Goal: Find specific page/section: Find specific page/section

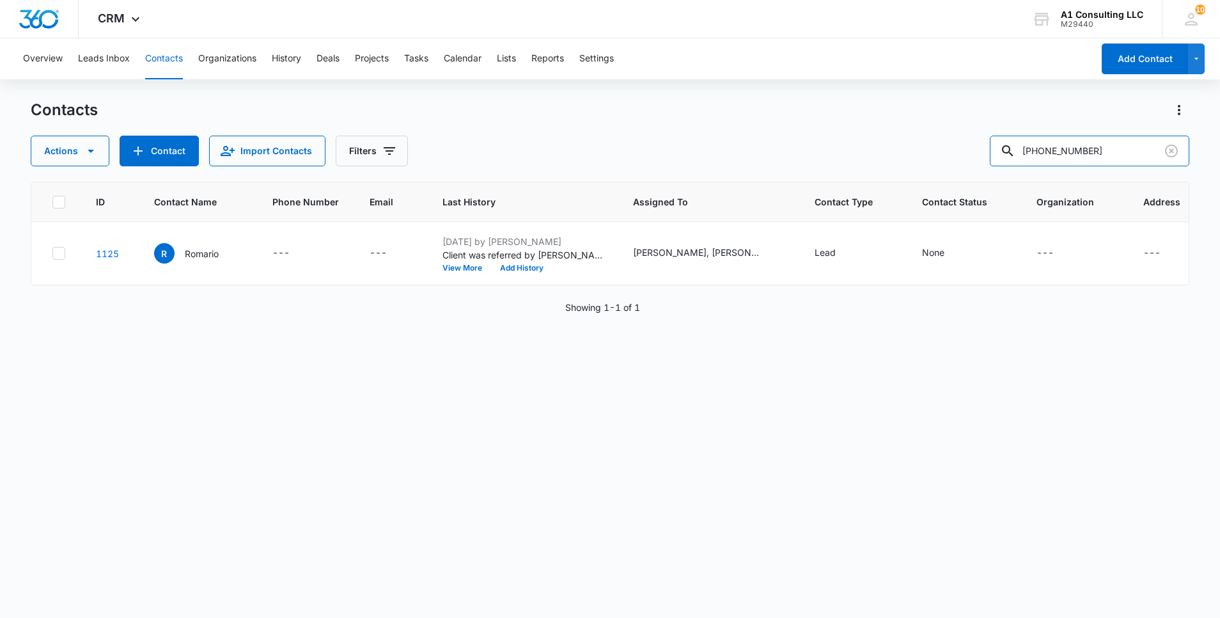
drag, startPoint x: 1122, startPoint y: 146, endPoint x: 924, endPoint y: 145, distance: 197.6
click at [924, 145] on div "Actions Contact Import Contacts Filters [PHONE_NUMBER]" at bounding box center [610, 151] width 1159 height 31
paste input "MB Hauler Corp"
type input "MB Hauler Corp"
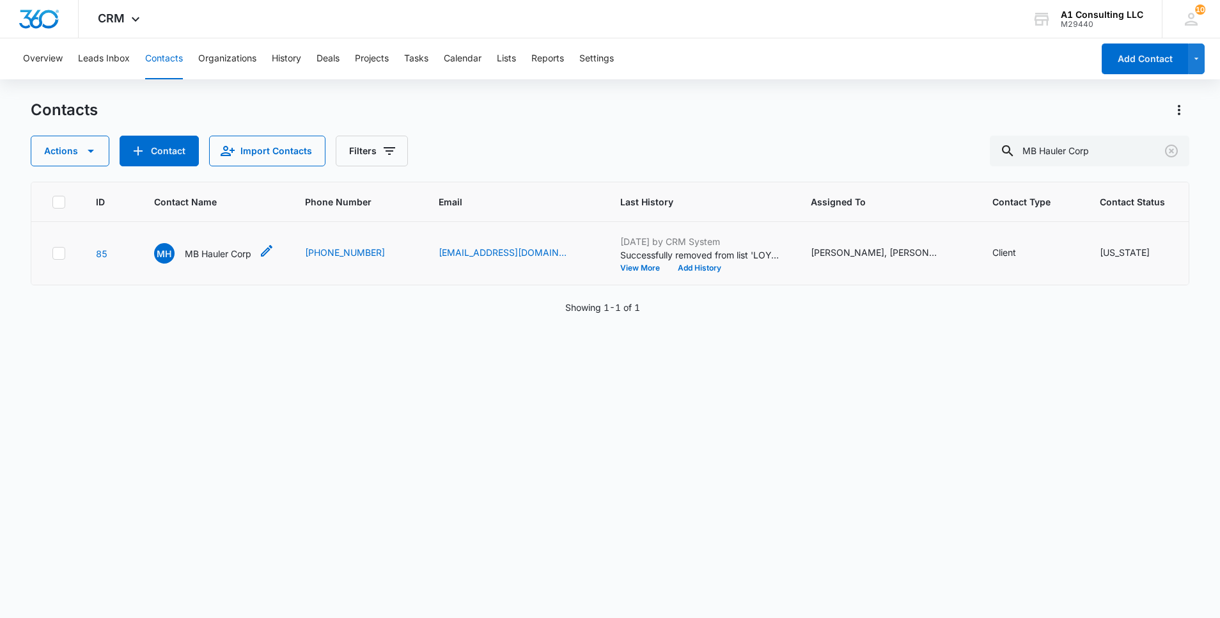
click at [244, 260] on p "MB Hauler Corp" at bounding box center [218, 253] width 66 height 13
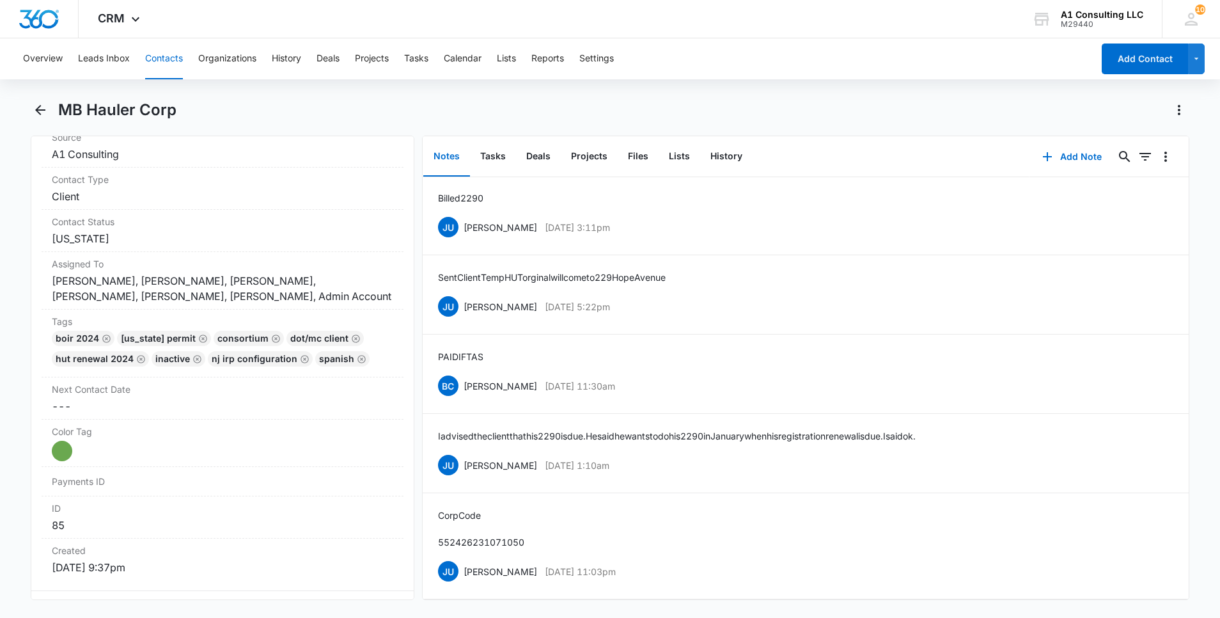
scroll to position [586, 0]
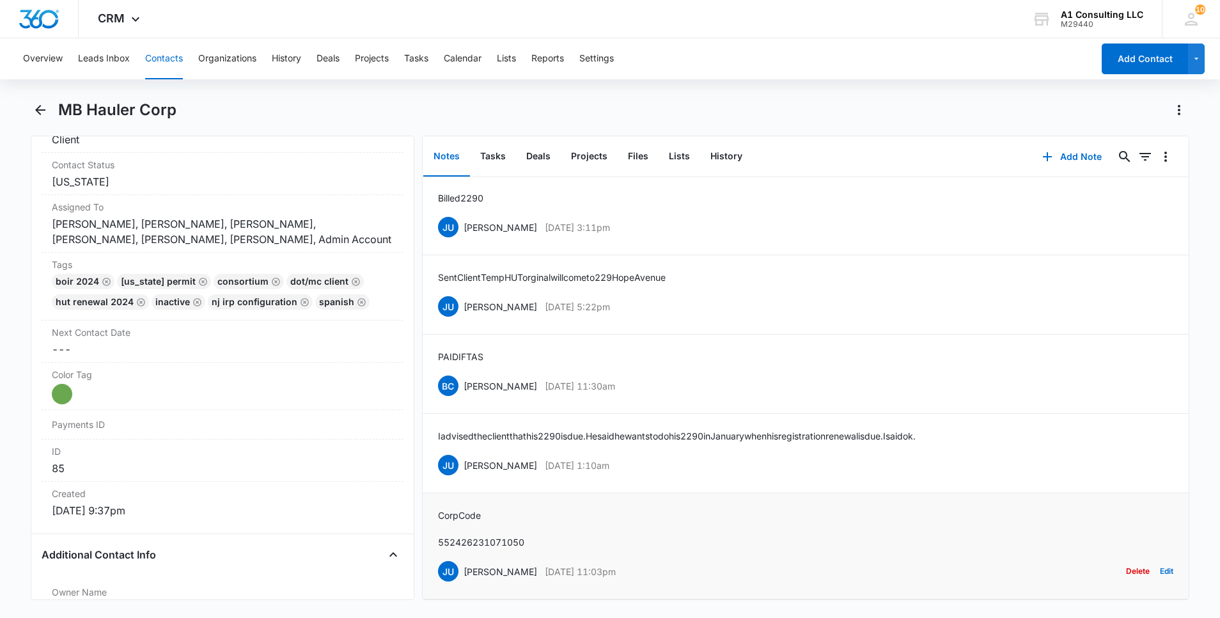
drag, startPoint x: 662, startPoint y: 555, endPoint x: 464, endPoint y: 565, distance: 197.8
click at [464, 565] on div "JU [PERSON_NAME] [DATE] 11:03pm Delete Edit" at bounding box center [805, 571] width 735 height 24
copy div "[PERSON_NAME] [DATE] 11:03pm"
drag, startPoint x: 528, startPoint y: 528, endPoint x: 439, endPoint y: 495, distance: 94.7
click at [439, 508] on div "Corp Code 552426231071050 JU [PERSON_NAME] [DATE] 11:03pm Delete Edit" at bounding box center [805, 545] width 735 height 75
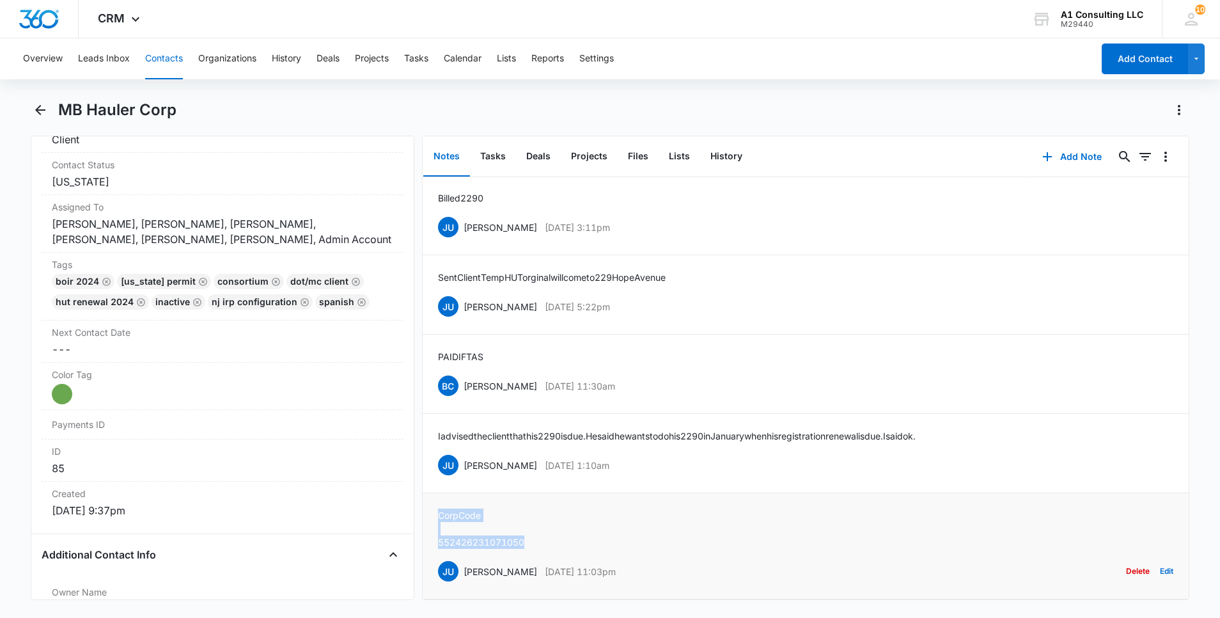
copy div "Corp Code 552426231071050"
drag, startPoint x: 616, startPoint y: 450, endPoint x: 460, endPoint y: 450, distance: 156.0
click at [460, 453] on div "JU [PERSON_NAME] [DATE] 1:10am Delete Edit" at bounding box center [805, 465] width 735 height 24
copy div "[PERSON_NAME] [DATE] 1:10am"
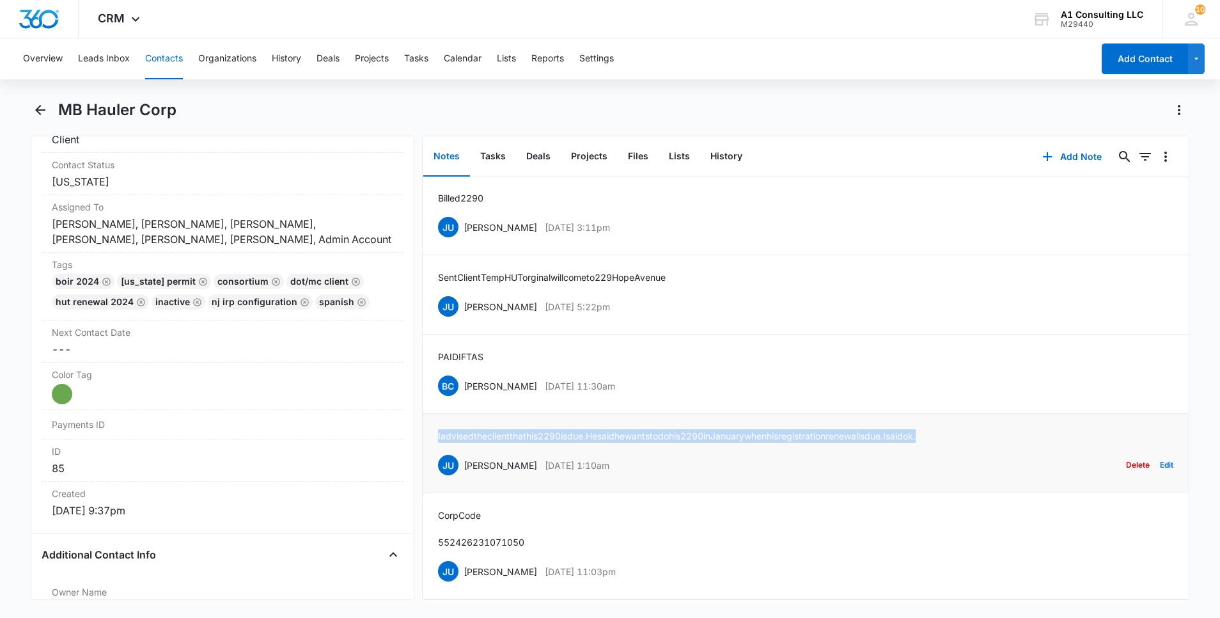
drag, startPoint x: 989, startPoint y: 419, endPoint x: 436, endPoint y: 421, distance: 553.1
click at [436, 421] on li "I advised the client that his 2290 is due. He said he wants to do his 2290 in J…" at bounding box center [806, 453] width 766 height 79
copy p "I advised the client that his 2290 is due. He said he wants to do his 2290 in J…"
drag, startPoint x: 640, startPoint y: 372, endPoint x: 463, endPoint y: 372, distance: 177.1
click at [463, 373] on div "BC [PERSON_NAME] [DATE] 11:30am Delete Edit" at bounding box center [805, 385] width 735 height 24
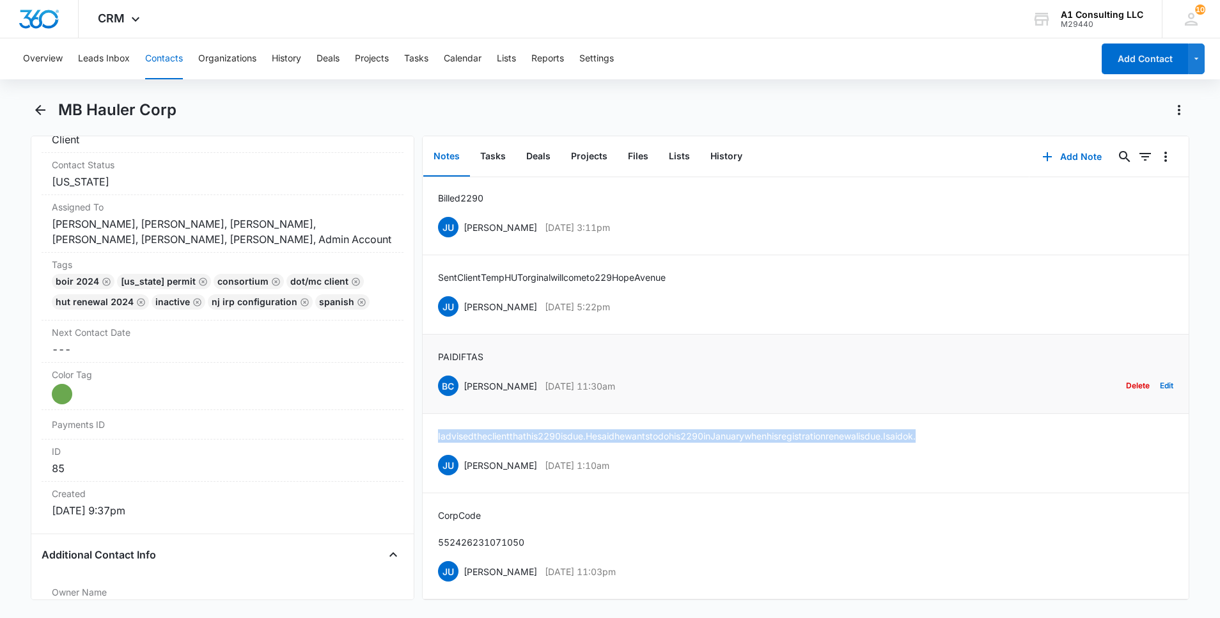
copy div "[PERSON_NAME] [DATE] 11:30am"
drag, startPoint x: 489, startPoint y: 338, endPoint x: 432, endPoint y: 338, distance: 56.3
click at [432, 338] on li "PAID IFTAS BC [PERSON_NAME] [DATE] 11:30am Delete Edit" at bounding box center [806, 373] width 766 height 79
copy p "PAID IFTAS"
drag, startPoint x: 644, startPoint y: 293, endPoint x: 464, endPoint y: 294, distance: 180.3
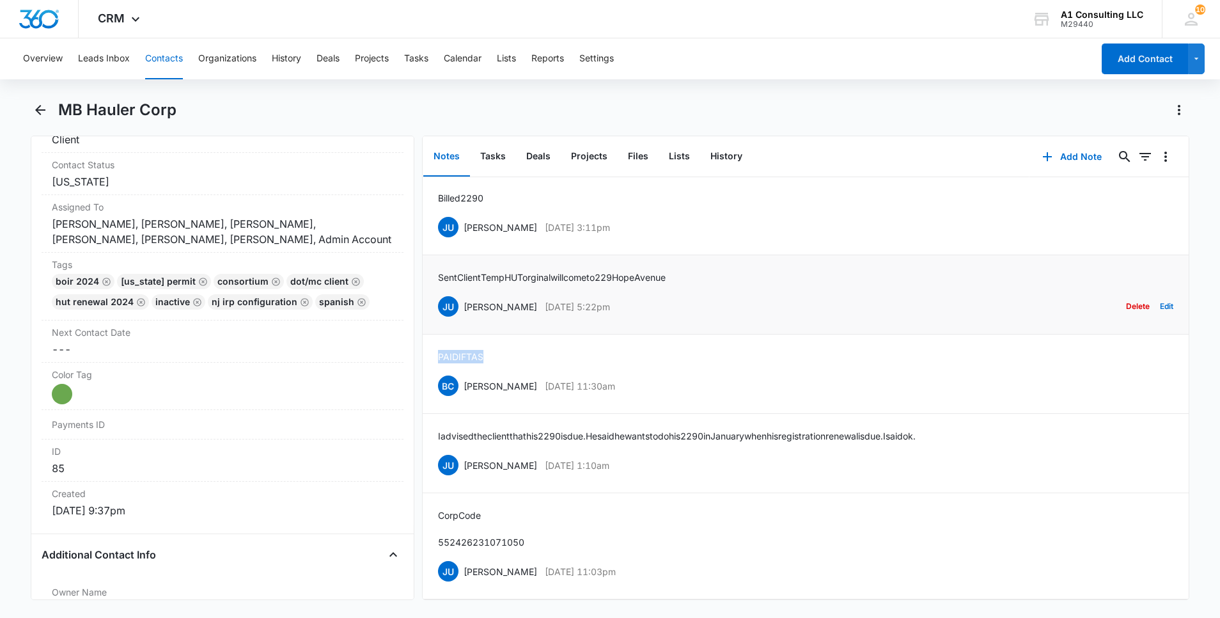
click at [464, 294] on div "JU [PERSON_NAME] [DATE] 5:22pm Delete Edit" at bounding box center [805, 306] width 735 height 24
copy div "[PERSON_NAME] [DATE] 5:22pm"
drag, startPoint x: 699, startPoint y: 258, endPoint x: 434, endPoint y: 260, distance: 264.7
click at [434, 260] on li "Sent Client Temp HUT orginal will come to [STREET_ADDRESS] JU [PERSON_NAME] [DA…" at bounding box center [806, 294] width 766 height 79
copy p "Sent Client Temp HUT orginal will come to [STREET_ADDRESS]"
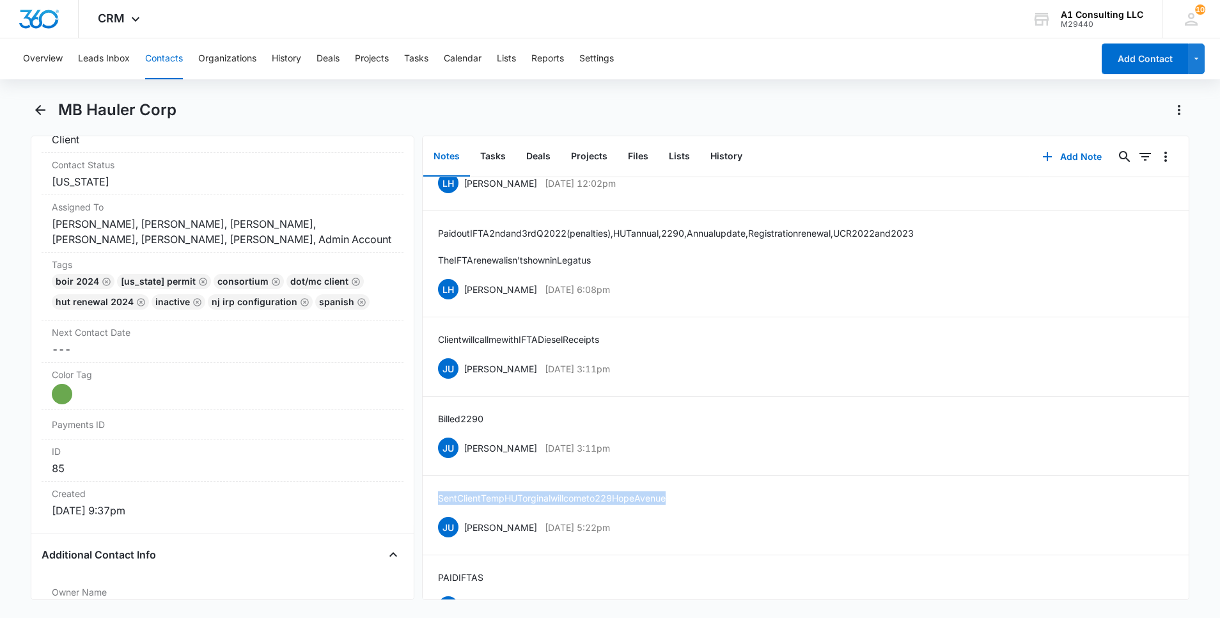
scroll to position [1600, 0]
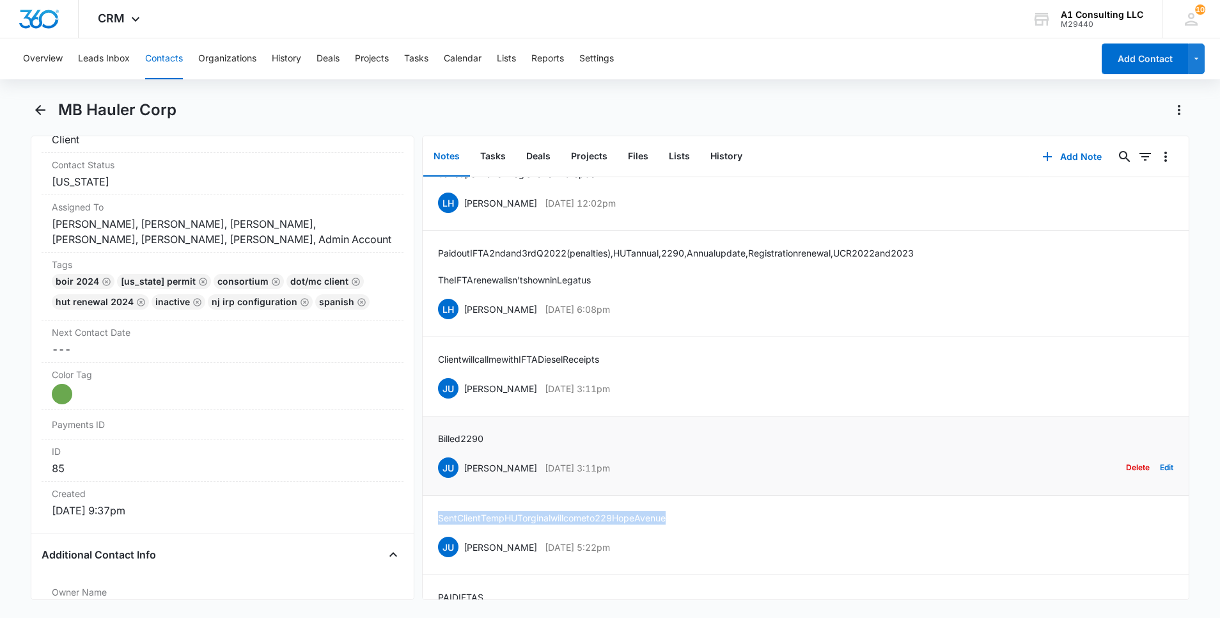
drag, startPoint x: 563, startPoint y: 484, endPoint x: 465, endPoint y: 492, distance: 98.1
click at [465, 480] on div "JU [PERSON_NAME] [DATE] 3:11pm Delete Edit" at bounding box center [805, 467] width 735 height 24
copy div "[PERSON_NAME] [DATE] 3:11pm"
drag, startPoint x: 497, startPoint y: 451, endPoint x: 437, endPoint y: 455, distance: 60.9
click at [437, 455] on li "Billed 2290 JU [PERSON_NAME] [DATE] 3:11pm Delete Edit" at bounding box center [806, 455] width 766 height 79
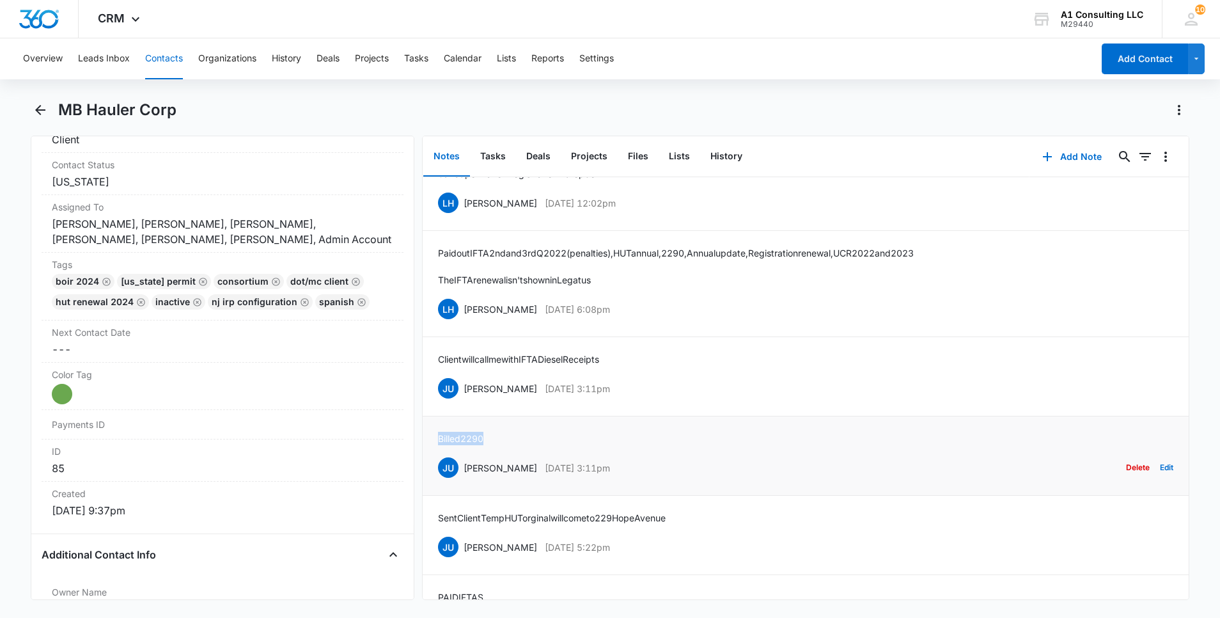
copy p "Billed 2290"
drag, startPoint x: 594, startPoint y: 400, endPoint x: 461, endPoint y: 407, distance: 133.2
click at [461, 400] on div "JU [PERSON_NAME] [DATE] 3:11pm Delete Edit" at bounding box center [805, 388] width 735 height 24
drag, startPoint x: 629, startPoint y: 370, endPoint x: 440, endPoint y: 370, distance: 189.3
click at [440, 370] on div "Client will call me with IFTA Diesel Receipts JU [PERSON_NAME] [DATE] 3:11pm De…" at bounding box center [805, 376] width 735 height 48
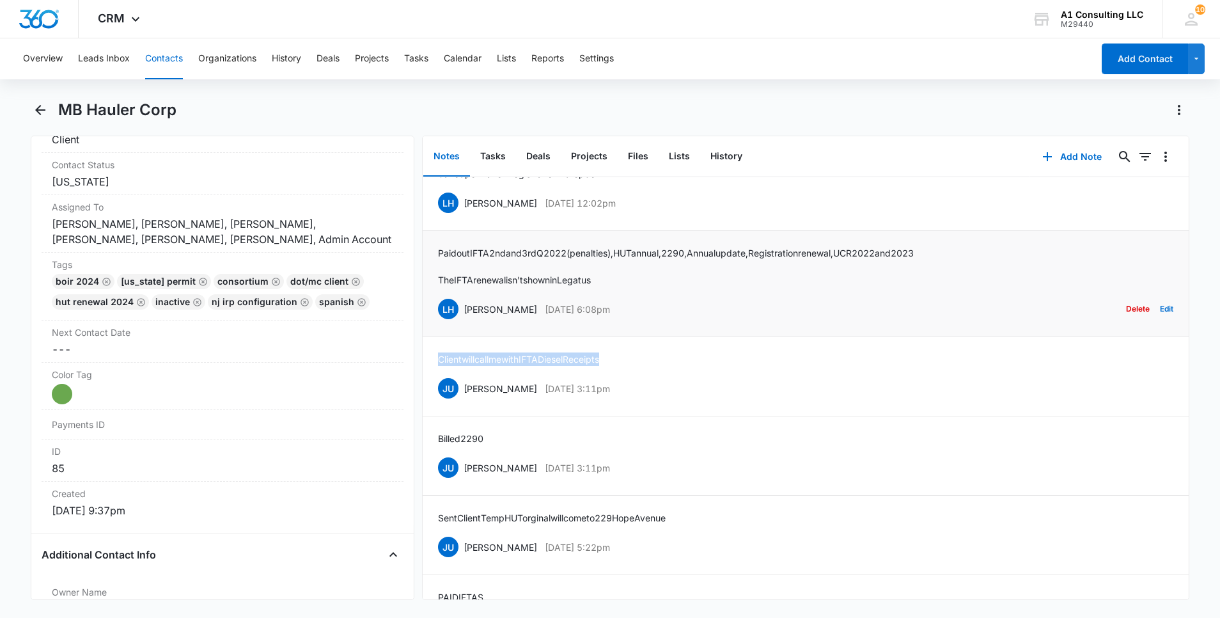
drag, startPoint x: 624, startPoint y: 326, endPoint x: 465, endPoint y: 327, distance: 158.6
click at [465, 321] on div "LH [PERSON_NAME] [DATE] 6:08pm Delete Edit" at bounding box center [805, 309] width 735 height 24
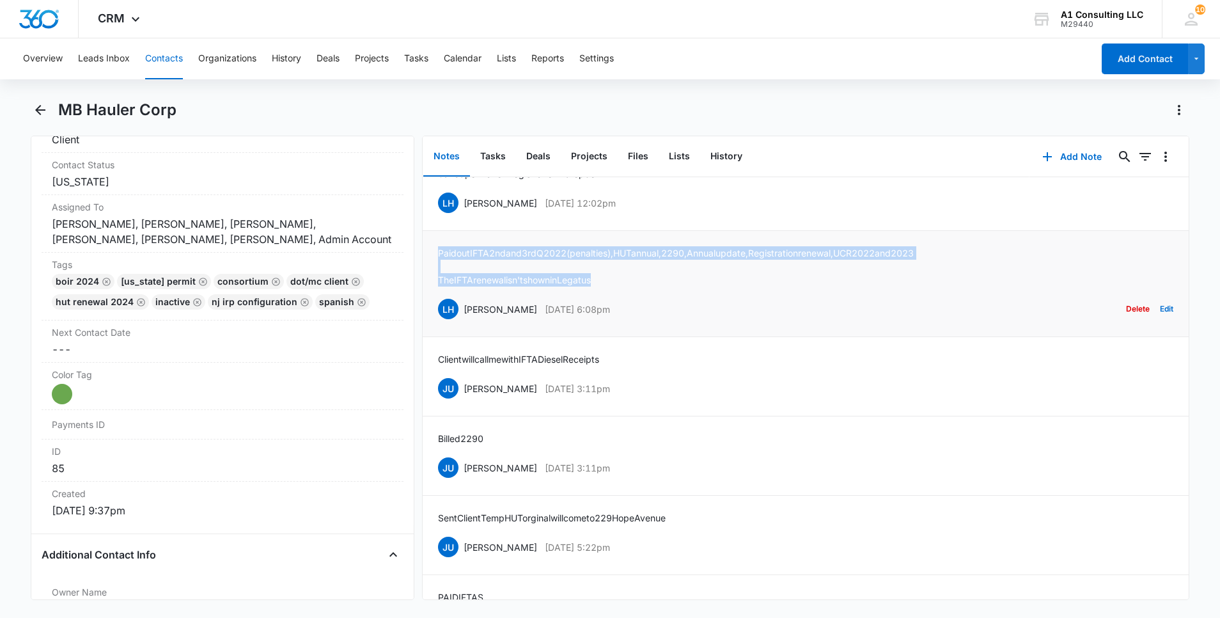
drag, startPoint x: 519, startPoint y: 293, endPoint x: 437, endPoint y: 264, distance: 87.0
click at [437, 264] on li "Paid out IFTA 2nd and 3rd Q 2022 (penalties), HUT annual, 2290, Annual update, …" at bounding box center [806, 284] width 766 height 106
drag, startPoint x: 634, startPoint y: 214, endPoint x: 465, endPoint y: 219, distance: 168.2
click at [465, 215] on div "LH [PERSON_NAME] [DATE] 12:02pm Delete Edit" at bounding box center [805, 203] width 735 height 24
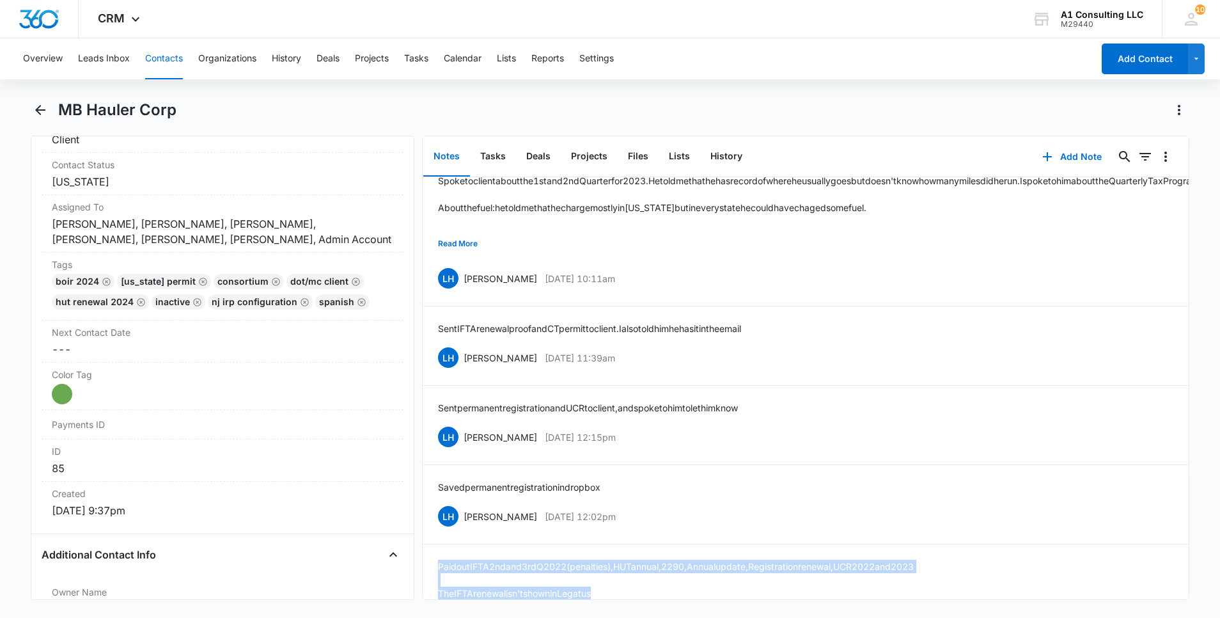
scroll to position [1255, 0]
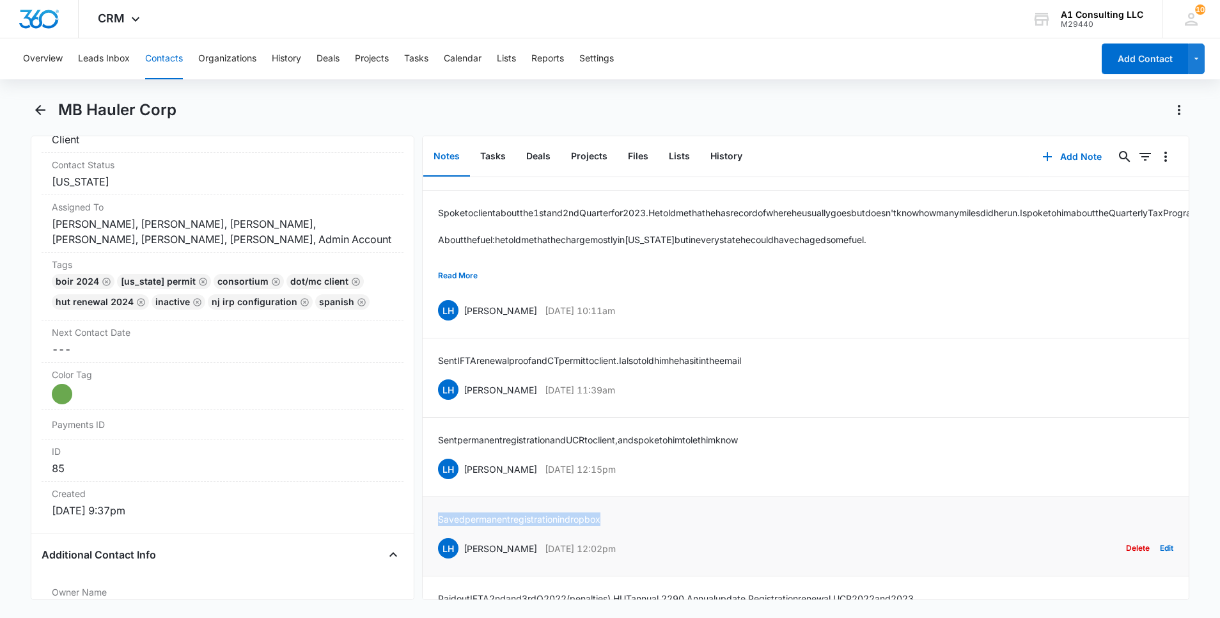
drag, startPoint x: 611, startPoint y: 528, endPoint x: 434, endPoint y: 527, distance: 177.1
click at [434, 527] on li "Saved permanent registration in dropbox LH [PERSON_NAME] [DATE] 12:02pm Delete …" at bounding box center [806, 536] width 766 height 79
drag, startPoint x: 641, startPoint y: 478, endPoint x: 462, endPoint y: 483, distance: 178.5
click at [462, 481] on div "LH [PERSON_NAME] [DATE] 12:15pm Delete Edit" at bounding box center [805, 469] width 735 height 24
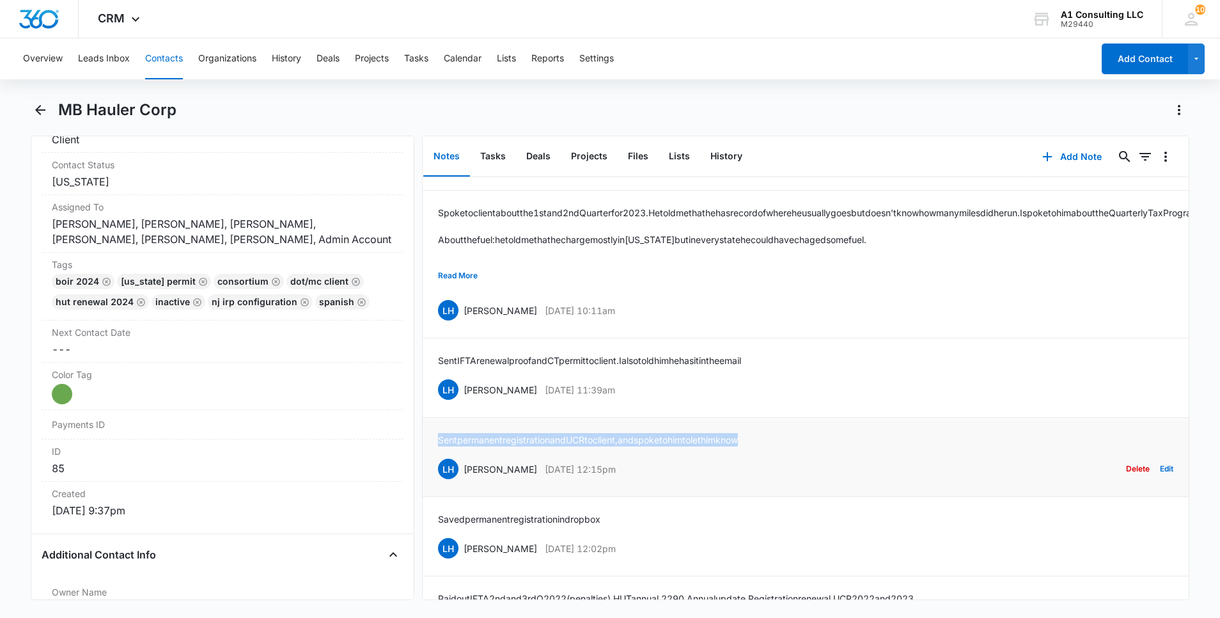
drag, startPoint x: 789, startPoint y: 451, endPoint x: 429, endPoint y: 456, distance: 360.0
click at [429, 456] on li "Sent permanent registration and UCR to client, and spoke to him to let him know…" at bounding box center [806, 457] width 766 height 79
drag, startPoint x: 593, startPoint y: 403, endPoint x: 462, endPoint y: 407, distance: 131.1
click at [462, 402] on div "LH [PERSON_NAME] [DATE] 11:39am Delete Edit" at bounding box center [805, 389] width 735 height 24
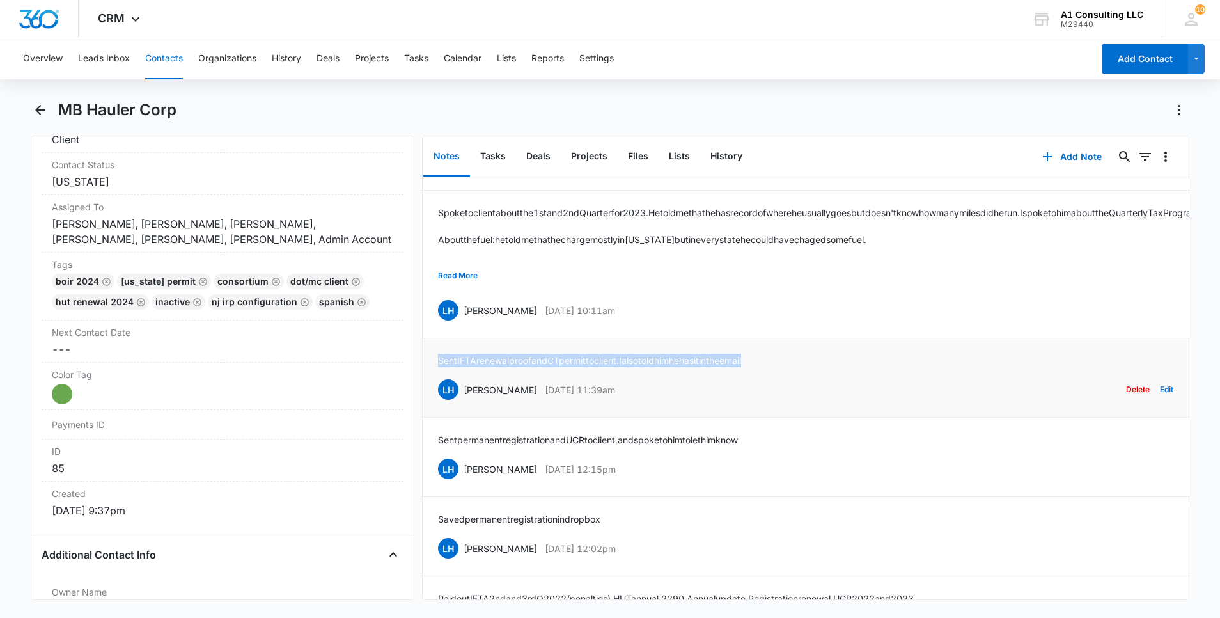
drag, startPoint x: 795, startPoint y: 372, endPoint x: 435, endPoint y: 379, distance: 360.1
click at [435, 379] on li "Sent IFTA renewal proof and CT permit to client. I also told him he has it in t…" at bounding box center [806, 377] width 766 height 79
click at [463, 285] on button "Read More" at bounding box center [458, 275] width 40 height 24
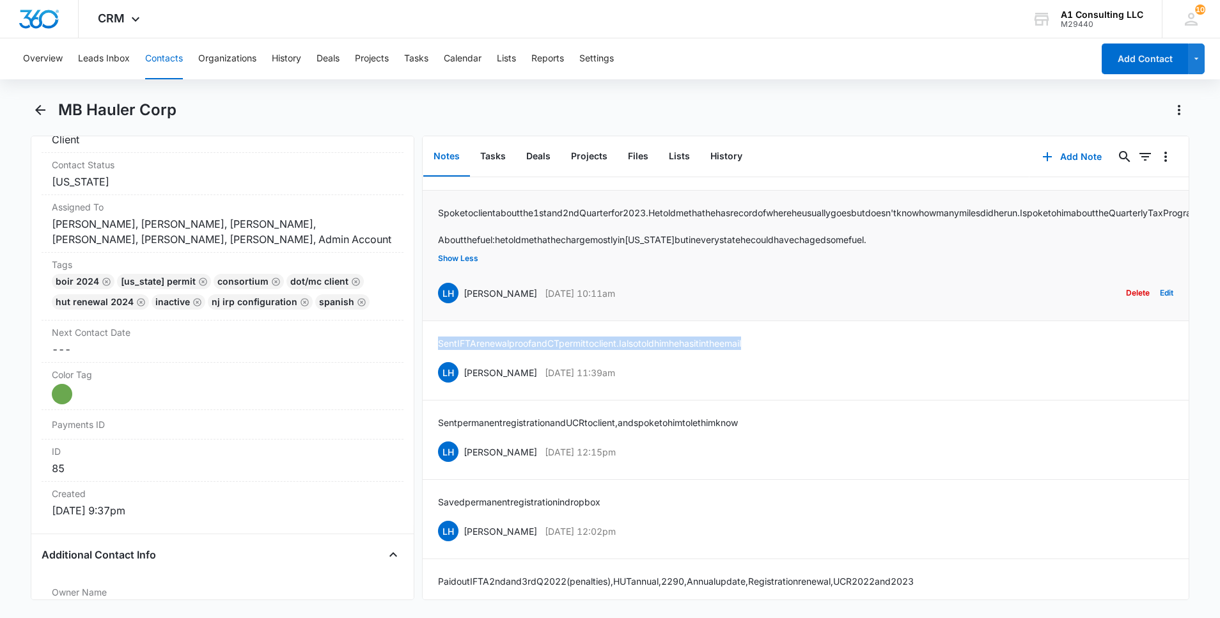
drag, startPoint x: 628, startPoint y: 335, endPoint x: 462, endPoint y: 339, distance: 166.3
click at [462, 305] on div "LH [PERSON_NAME] [DATE] 10:11am Delete Edit" at bounding box center [805, 293] width 735 height 24
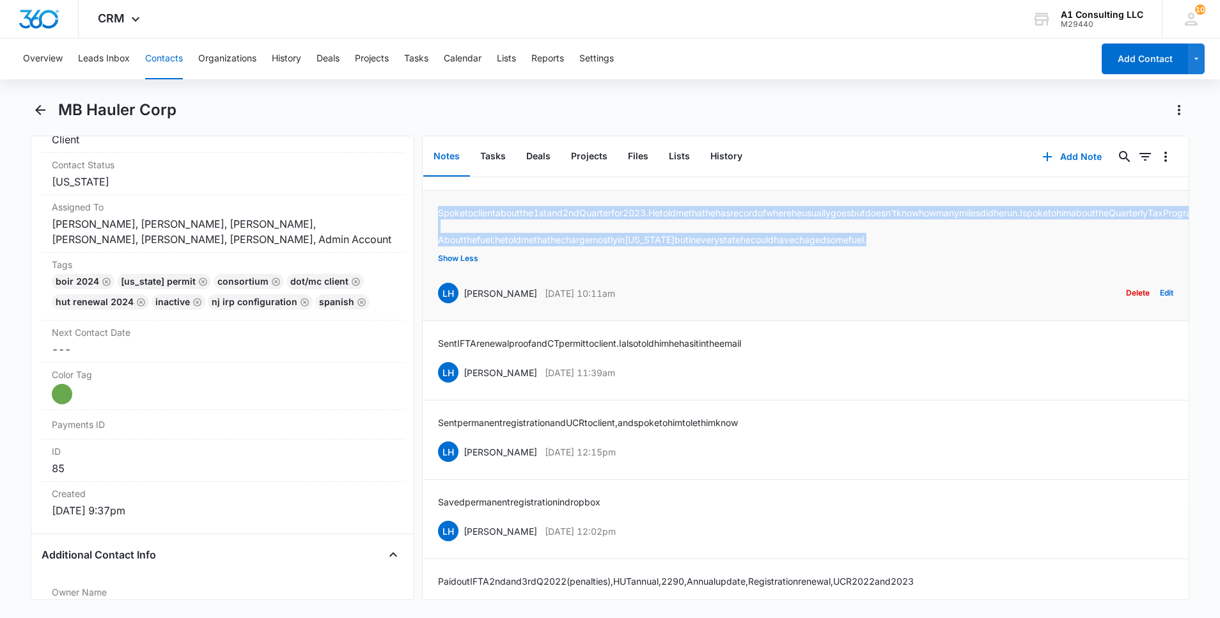
drag, startPoint x: 895, startPoint y: 277, endPoint x: 439, endPoint y: 220, distance: 459.4
click at [439, 220] on div "Spoke to client about the 1st and 2nd Quarter for 2023. He told me that he has …" at bounding box center [1136, 226] width 1396 height 40
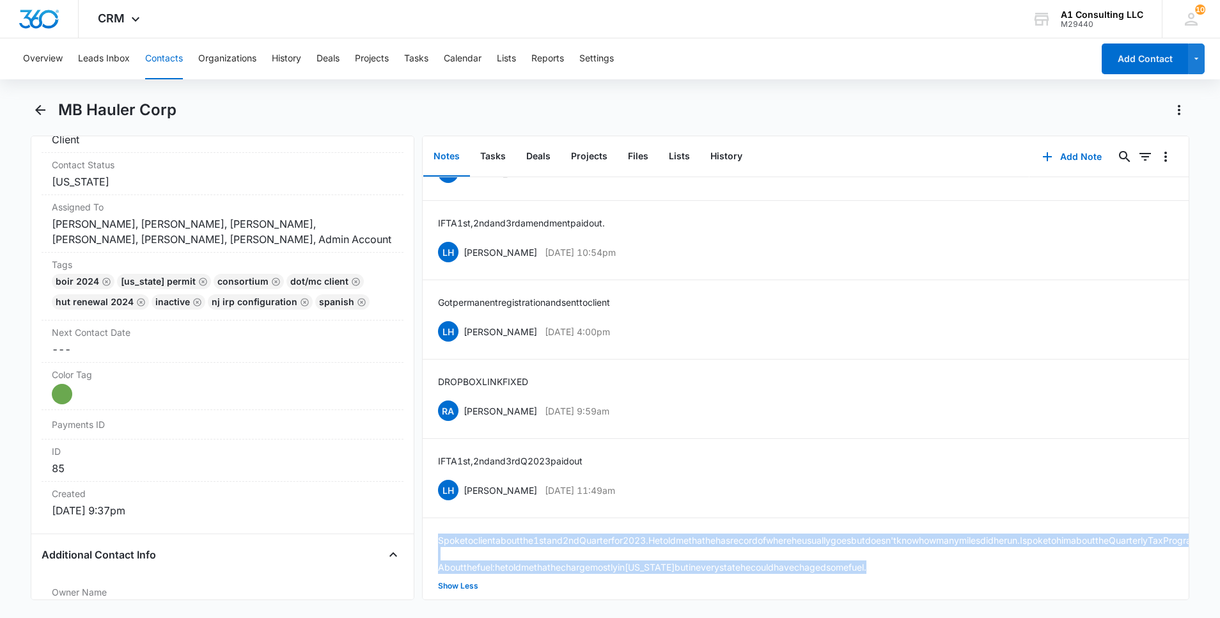
scroll to position [910, 0]
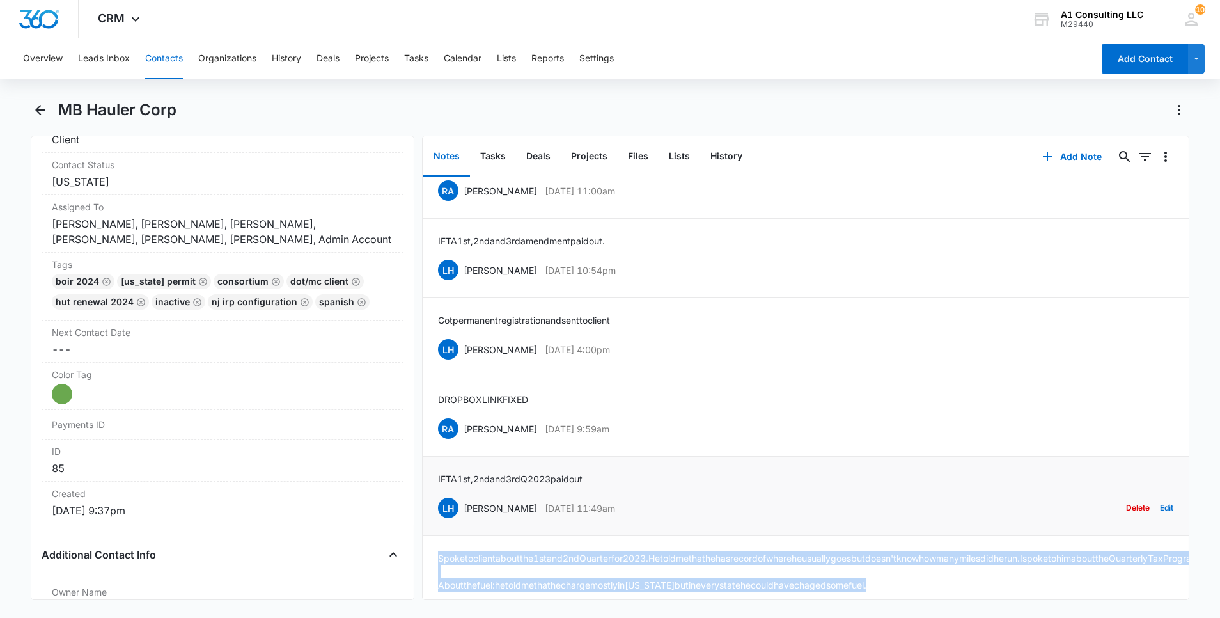
drag, startPoint x: 634, startPoint y: 520, endPoint x: 464, endPoint y: 527, distance: 170.2
click at [464, 520] on div "LH [PERSON_NAME] [DATE] 11:49am Delete Edit" at bounding box center [805, 508] width 735 height 24
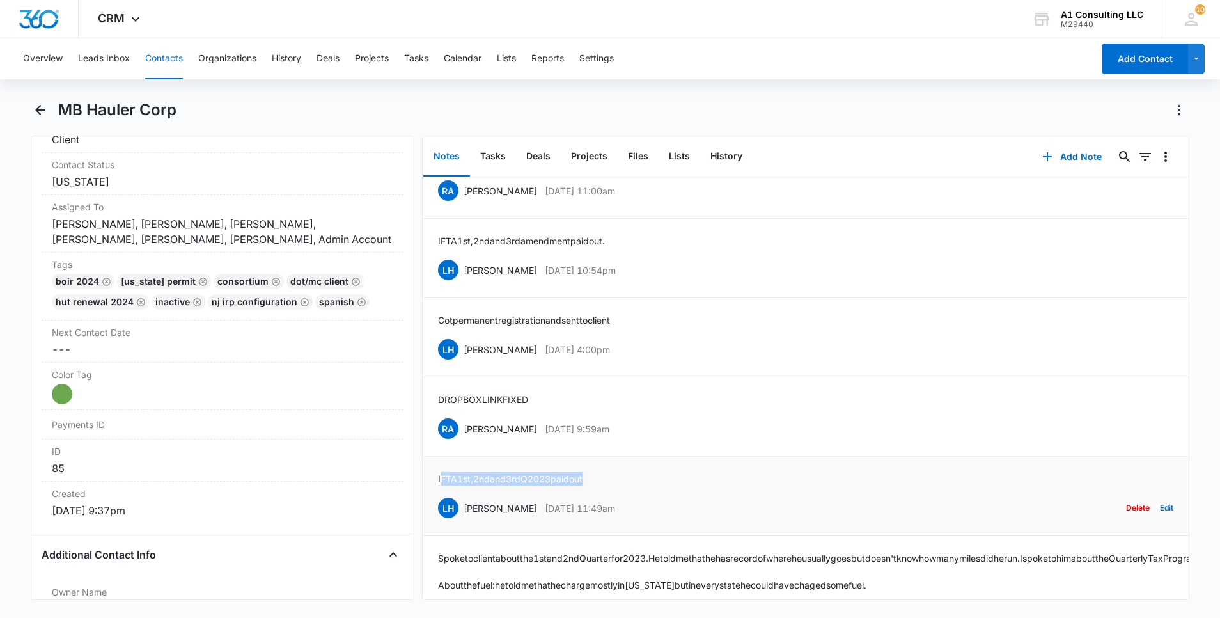
drag, startPoint x: 605, startPoint y: 492, endPoint x: 439, endPoint y: 490, distance: 165.6
click at [439, 490] on div "IFTA 1st, 2nd and 3rd Q 2023 paid out LH [PERSON_NAME] [DATE] 11:49am Delete Ed…" at bounding box center [805, 496] width 735 height 48
drag, startPoint x: 638, startPoint y: 435, endPoint x: 462, endPoint y: 448, distance: 176.9
click at [462, 441] on div "RA [PERSON_NAME] [DATE] 9:59am Delete Edit" at bounding box center [805, 428] width 735 height 24
drag, startPoint x: 524, startPoint y: 408, endPoint x: 438, endPoint y: 410, distance: 86.3
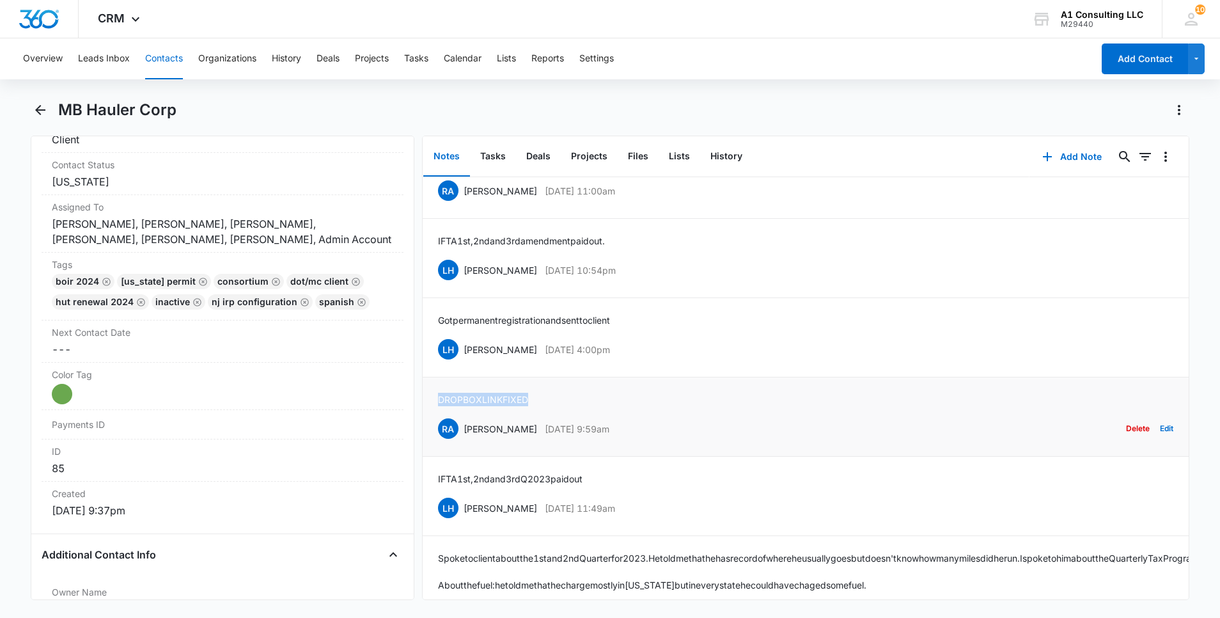
click at [438, 410] on div "DROPBOX LINK FIXED RA [PERSON_NAME] [DATE] 9:59am Delete Edit" at bounding box center [805, 417] width 735 height 48
drag, startPoint x: 630, startPoint y: 363, endPoint x: 462, endPoint y: 364, distance: 168.8
click at [462, 361] on div "LH [PERSON_NAME] [DATE] 4:00pm Delete Edit" at bounding box center [805, 349] width 735 height 24
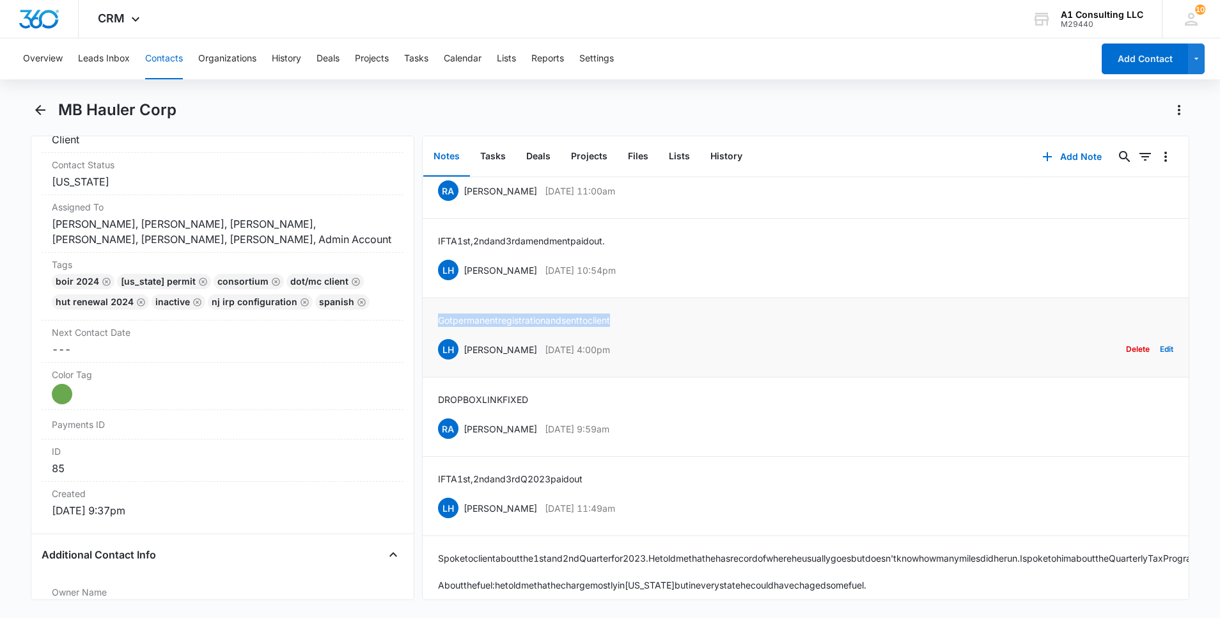
drag, startPoint x: 634, startPoint y: 329, endPoint x: 432, endPoint y: 333, distance: 201.5
click at [432, 333] on li "Got permanent registration and sent to client LH [PERSON_NAME] [DATE] 4:00pm De…" at bounding box center [806, 337] width 766 height 79
drag, startPoint x: 638, startPoint y: 278, endPoint x: 464, endPoint y: 283, distance: 174.0
click at [464, 282] on div "LH [PERSON_NAME] [DATE] 10:54pm Delete Edit" at bounding box center [805, 270] width 735 height 24
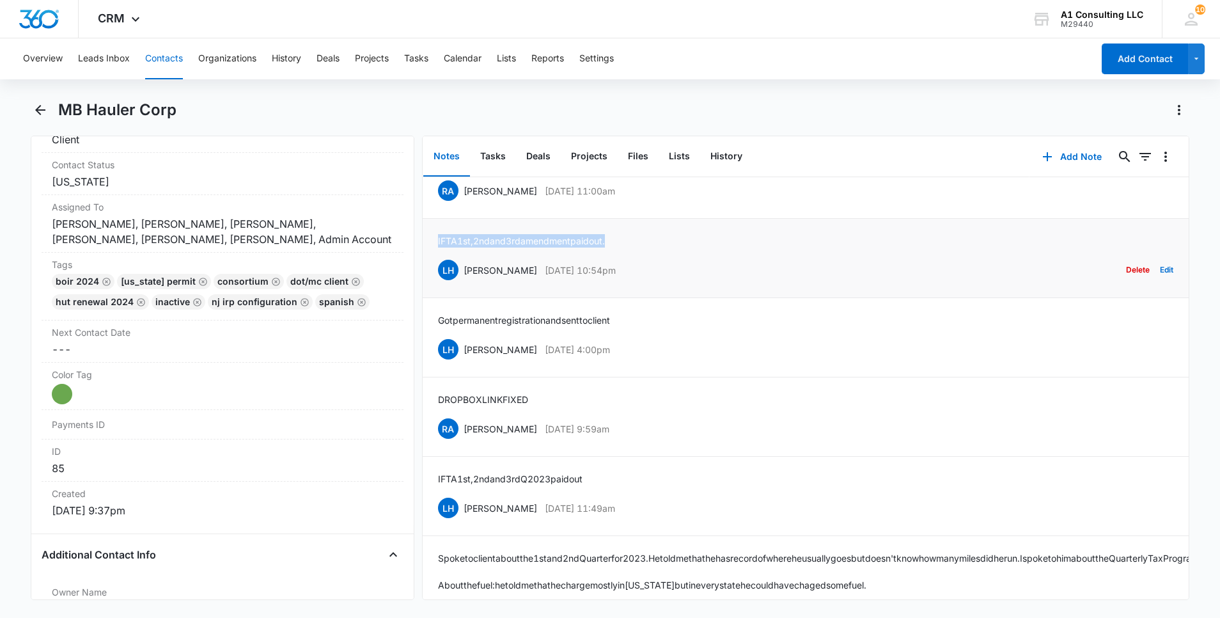
drag, startPoint x: 566, startPoint y: 255, endPoint x: 429, endPoint y: 258, distance: 136.9
click at [429, 258] on li "IFTA 1st, 2nd and 3rd amendment paid out. LH [PERSON_NAME] [DATE] 10:54pm Delet…" at bounding box center [806, 258] width 766 height 79
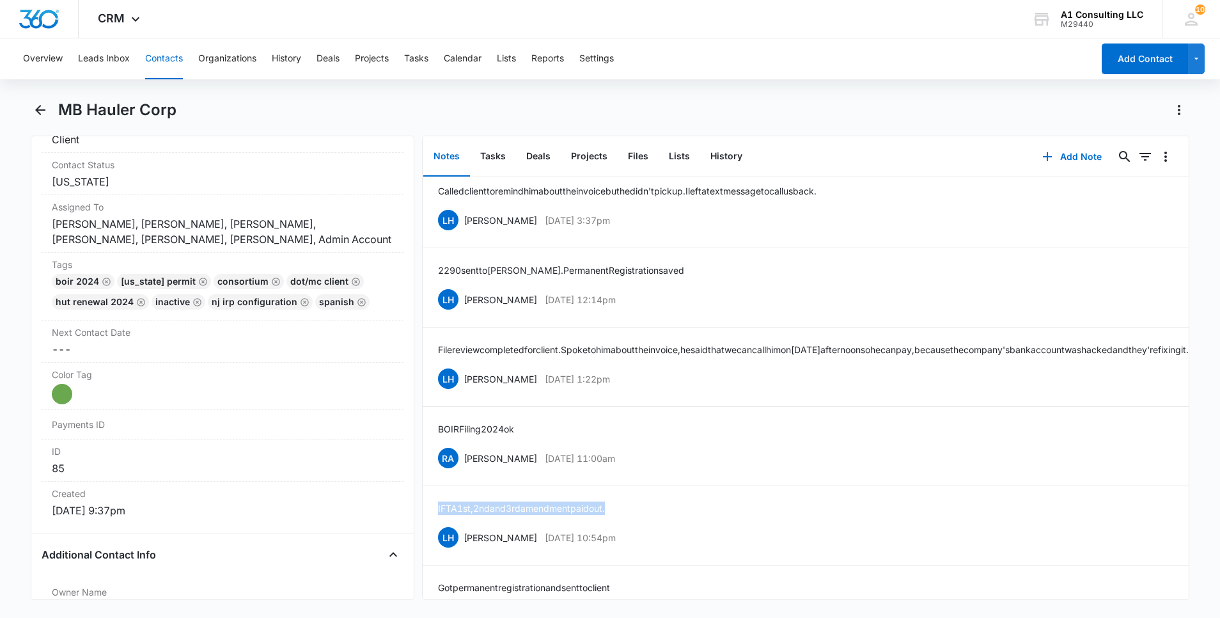
scroll to position [603, 0]
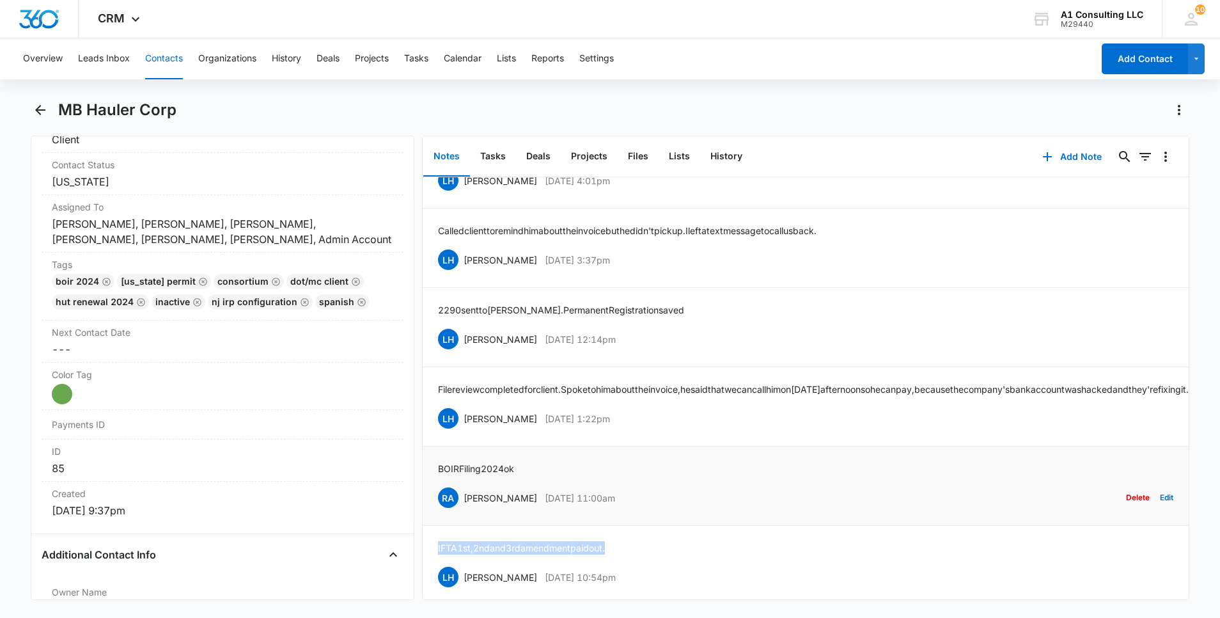
drag, startPoint x: 644, startPoint y: 517, endPoint x: 464, endPoint y: 518, distance: 180.3
click at [464, 510] on div "RA [PERSON_NAME] [DATE] 11:00am Delete Edit" at bounding box center [805, 497] width 735 height 24
drag, startPoint x: 499, startPoint y: 484, endPoint x: 437, endPoint y: 484, distance: 62.7
click at [437, 484] on li "BOIR Filing 2024 ok RA [PERSON_NAME] [DATE] 11:00am Delete Edit" at bounding box center [806, 485] width 766 height 79
drag, startPoint x: 625, startPoint y: 430, endPoint x: 462, endPoint y: 439, distance: 163.3
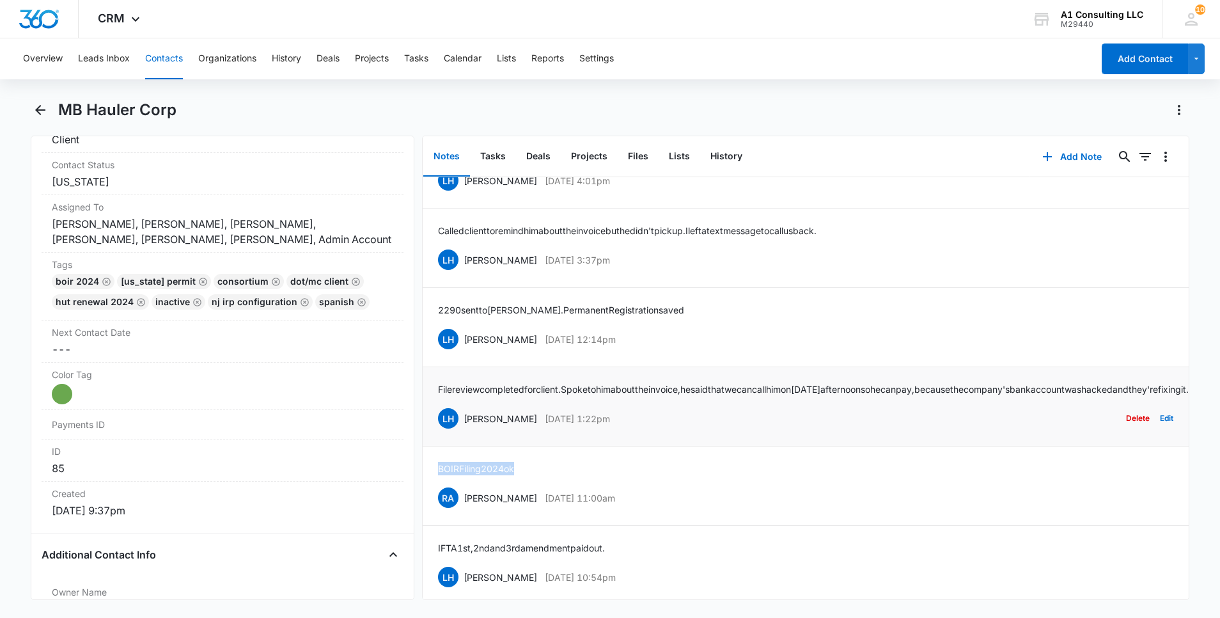
click at [462, 430] on div "LH [PERSON_NAME] [DATE] 1:22pm Delete Edit" at bounding box center [805, 418] width 735 height 24
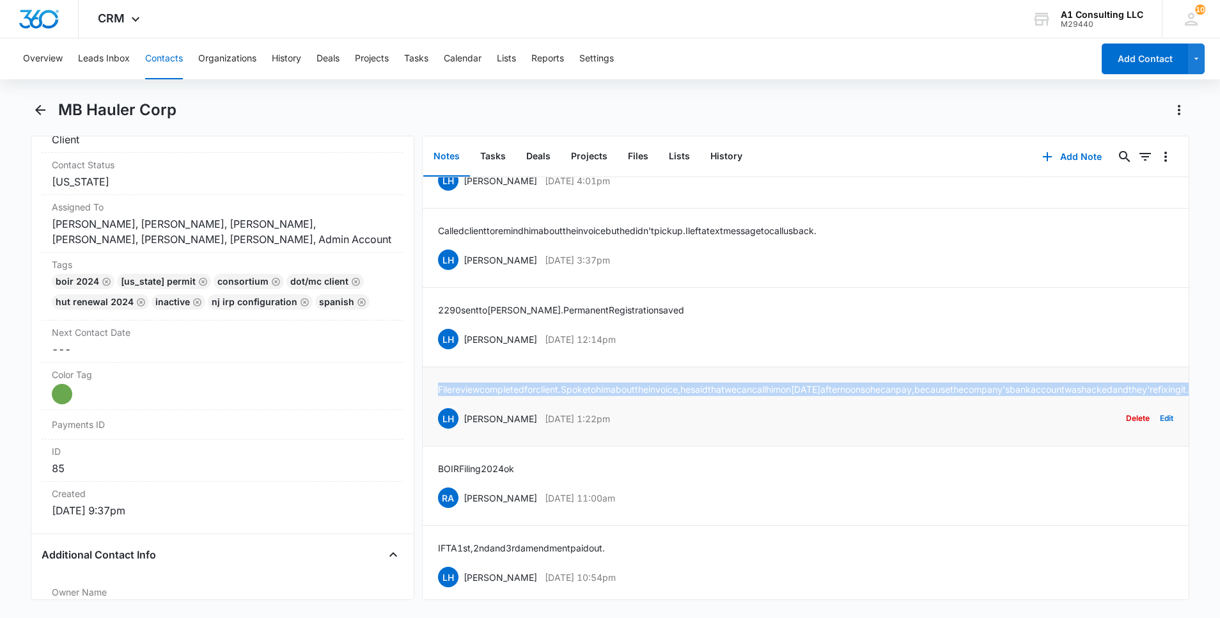
drag, startPoint x: 576, startPoint y: 401, endPoint x: 431, endPoint y: 391, distance: 145.5
click at [431, 391] on li "File review completed for client. Spoke to him about the invoice, he said that …" at bounding box center [806, 406] width 766 height 79
drag, startPoint x: 634, startPoint y: 336, endPoint x: 465, endPoint y: 348, distance: 169.9
click at [465, 348] on div "LH [PERSON_NAME] [DATE] 12:14pm Delete Edit" at bounding box center [805, 339] width 735 height 24
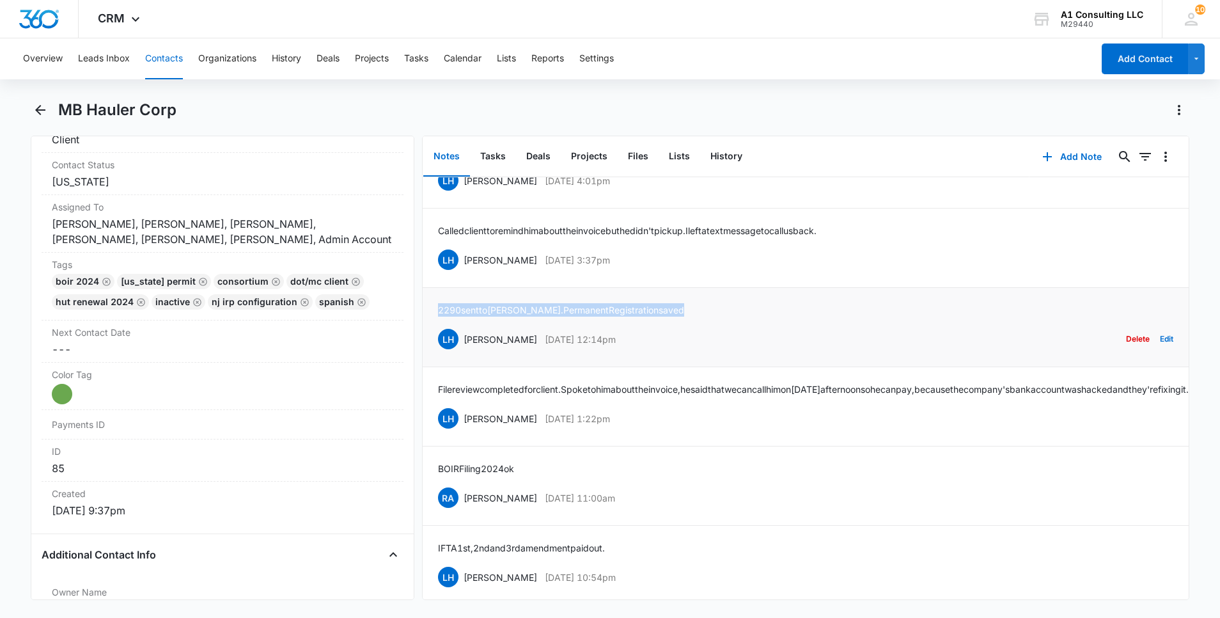
drag, startPoint x: 600, startPoint y: 311, endPoint x: 437, endPoint y: 311, distance: 162.4
click at [438, 311] on div "2290 sent to [GEOGRAPHIC_DATA]. Permanent Registration saved LH [PERSON_NAME] […" at bounding box center [805, 327] width 735 height 48
drag, startPoint x: 622, startPoint y: 260, endPoint x: 465, endPoint y: 263, distance: 156.7
click at [465, 263] on div "LH [PERSON_NAME] [DATE] 3:37pm Delete Edit" at bounding box center [805, 259] width 735 height 24
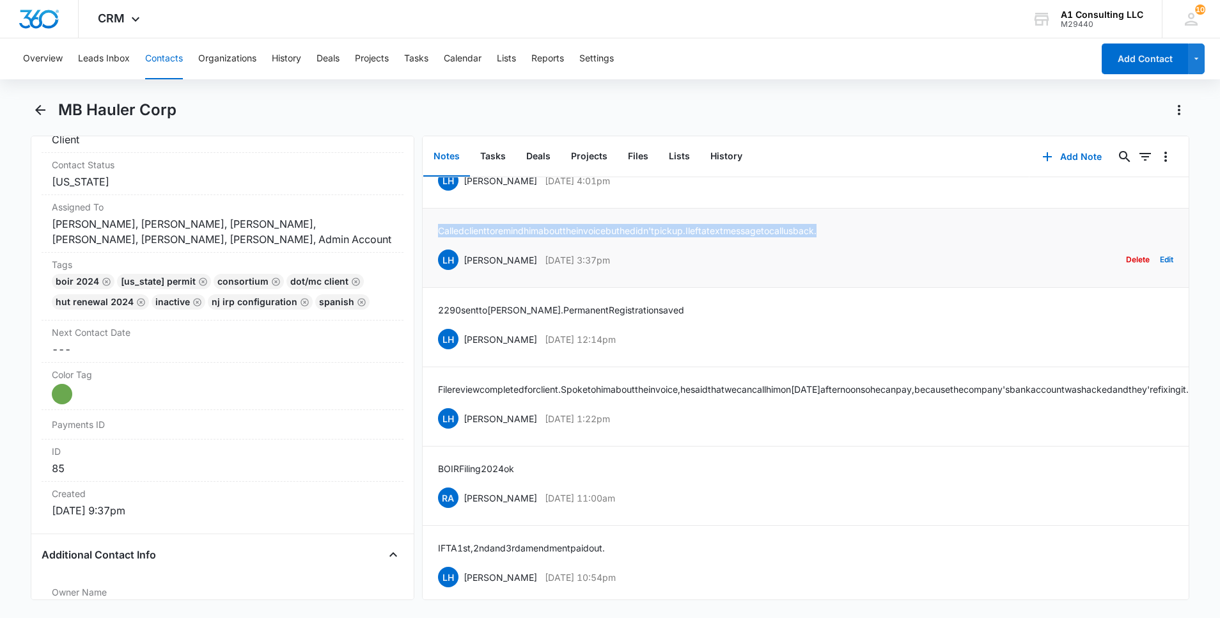
drag, startPoint x: 817, startPoint y: 234, endPoint x: 436, endPoint y: 230, distance: 381.1
click at [436, 230] on li "Called client to remind him about the invoice but he didn't pick up. I left a t…" at bounding box center [806, 247] width 766 height 79
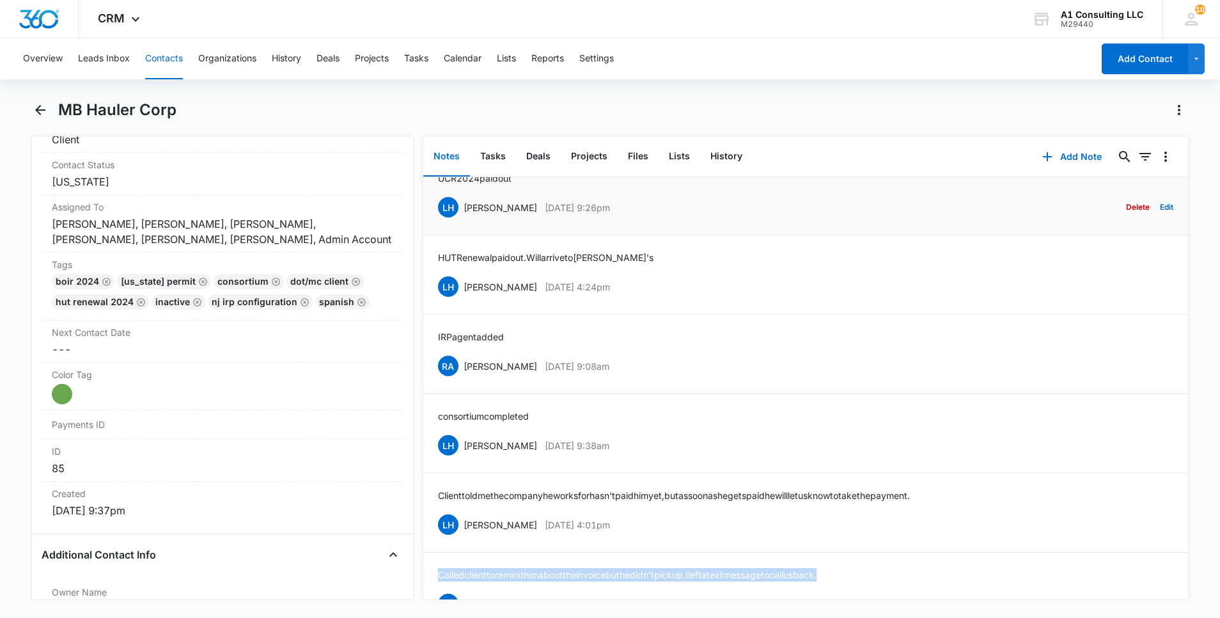
scroll to position [258, 0]
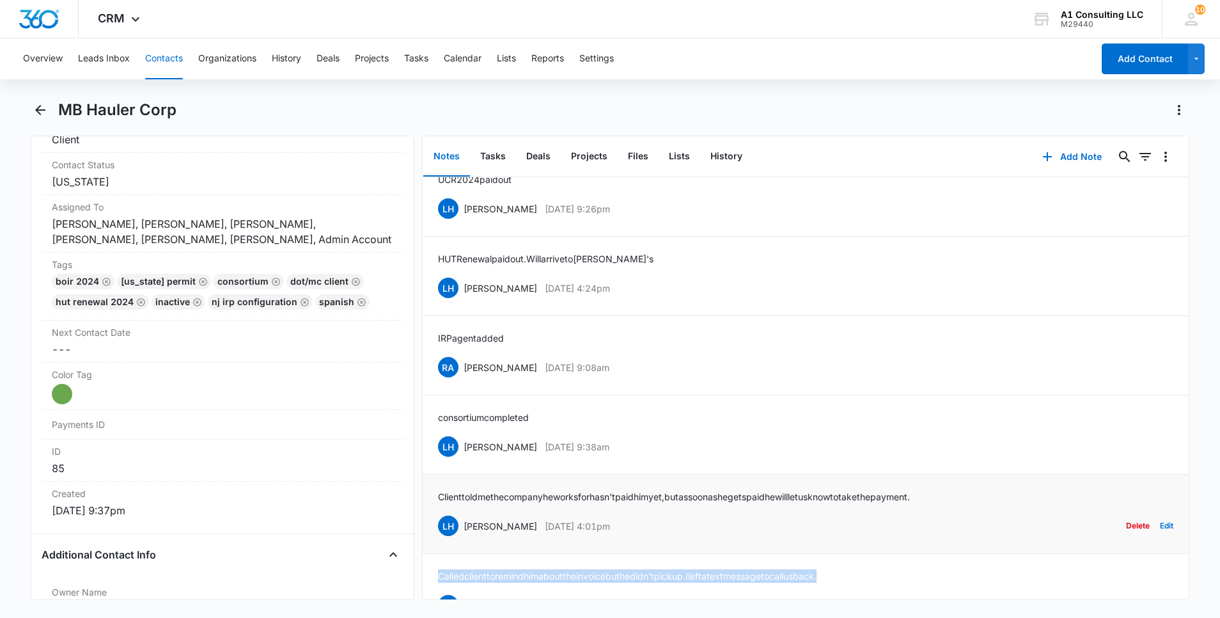
drag, startPoint x: 619, startPoint y: 527, endPoint x: 463, endPoint y: 527, distance: 156.0
click at [463, 527] on div "LH [PERSON_NAME] [DATE] 4:01pm Delete Edit" at bounding box center [805, 525] width 735 height 24
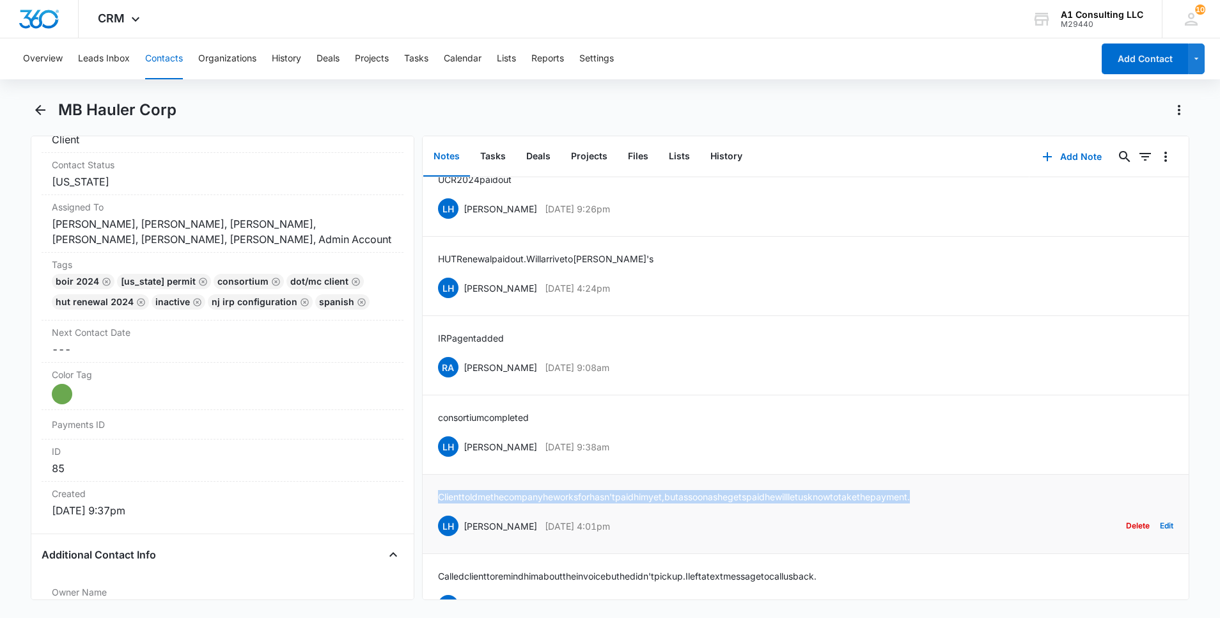
drag, startPoint x: 988, startPoint y: 497, endPoint x: 441, endPoint y: 496, distance: 547.3
click at [441, 496] on div "Client told me the company he works for hasn't paid him yet, but as soon as he …" at bounding box center [805, 514] width 735 height 48
drag, startPoint x: 629, startPoint y: 439, endPoint x: 464, endPoint y: 446, distance: 165.8
click at [464, 446] on div "LH [PERSON_NAME] [DATE] 9:38am Delete Edit" at bounding box center [805, 446] width 735 height 24
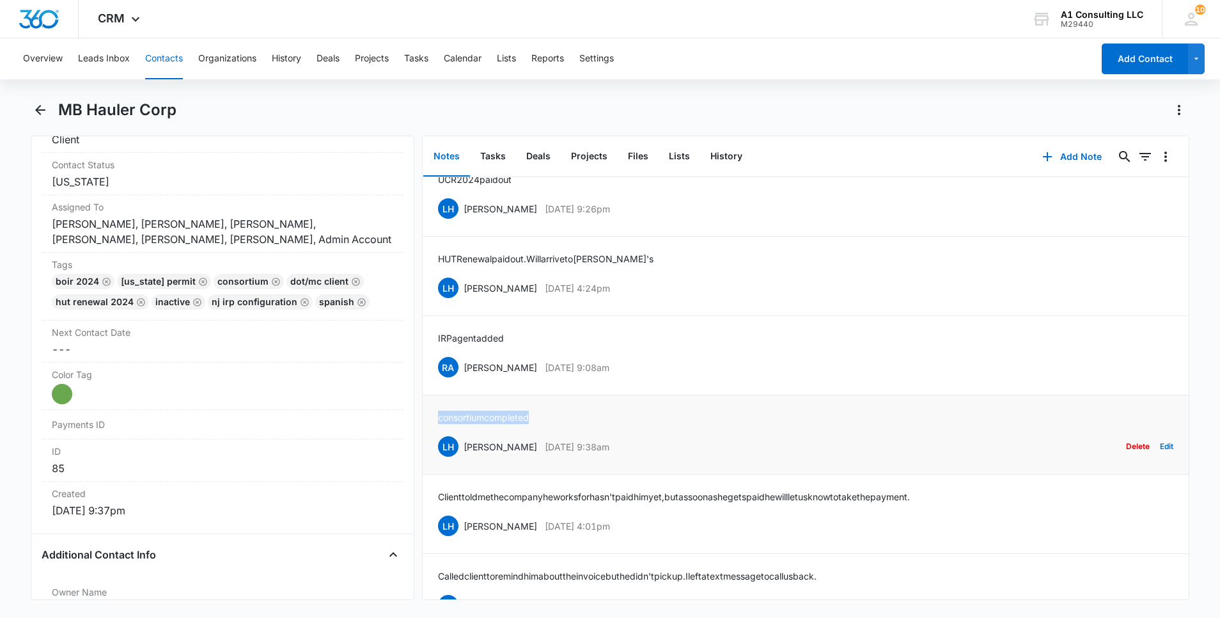
drag, startPoint x: 467, startPoint y: 418, endPoint x: 430, endPoint y: 418, distance: 37.1
click at [430, 418] on li "consortium completed LH [PERSON_NAME] [DATE] 9:38am Delete Edit" at bounding box center [806, 434] width 766 height 79
drag, startPoint x: 639, startPoint y: 368, endPoint x: 465, endPoint y: 366, distance: 174.6
click at [465, 366] on div "RA [PERSON_NAME] [DATE] 9:08am Delete Edit" at bounding box center [805, 367] width 735 height 24
drag, startPoint x: 512, startPoint y: 334, endPoint x: 426, endPoint y: 335, distance: 85.7
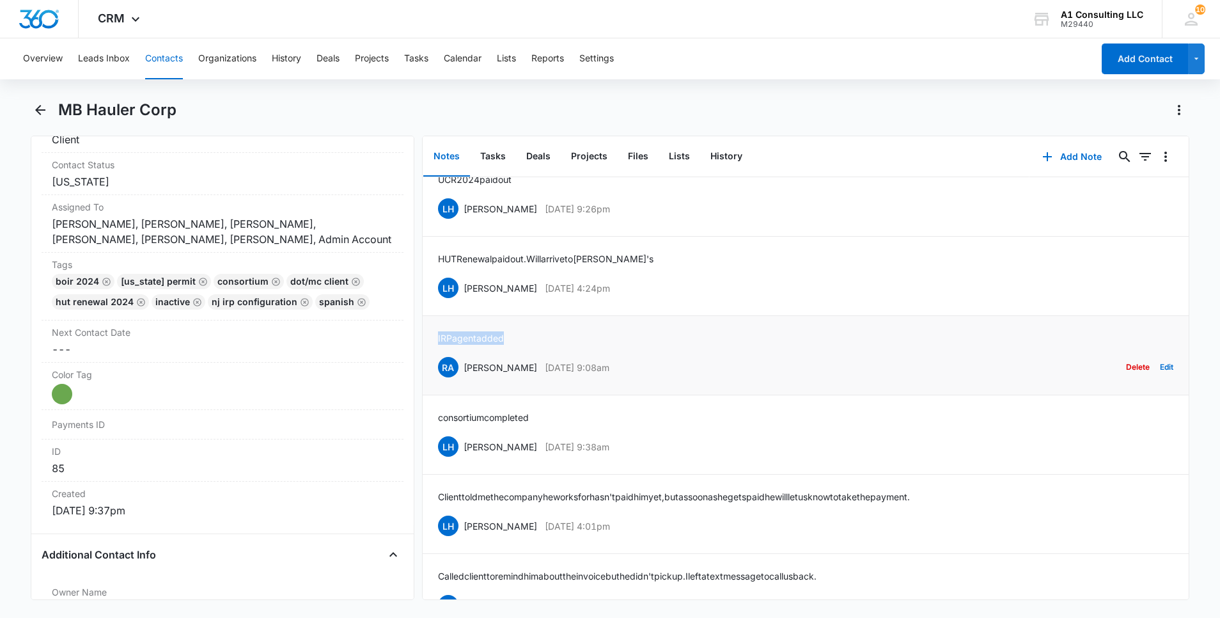
click at [426, 335] on li "IRP agent added RA [PERSON_NAME] [DATE] 9:08am Delete Edit" at bounding box center [806, 355] width 766 height 79
drag, startPoint x: 593, startPoint y: 291, endPoint x: 460, endPoint y: 290, distance: 132.4
click at [460, 290] on div "LH [PERSON_NAME] [DATE] 4:24pm Delete Edit" at bounding box center [805, 288] width 735 height 24
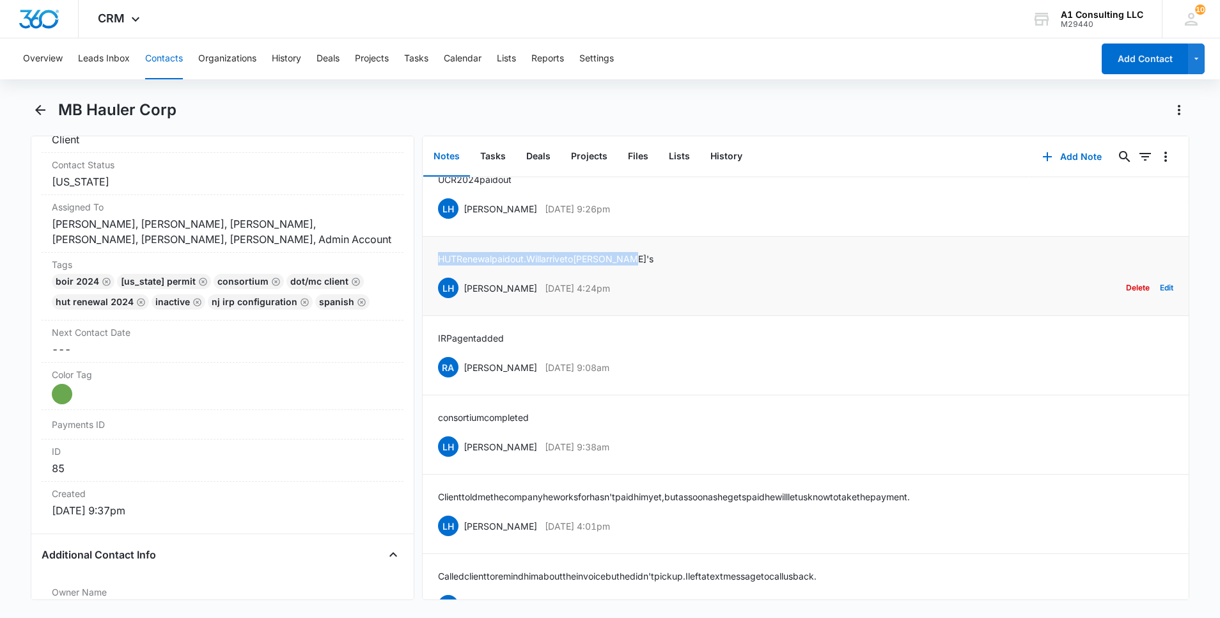
drag, startPoint x: 650, startPoint y: 262, endPoint x: 437, endPoint y: 260, distance: 212.9
click at [437, 260] on li "HUT Renewal paid out. [PERSON_NAME] arrive to [PERSON_NAME] [PERSON_NAME] [DATE…" at bounding box center [806, 276] width 766 height 79
